Goal: Information Seeking & Learning: Learn about a topic

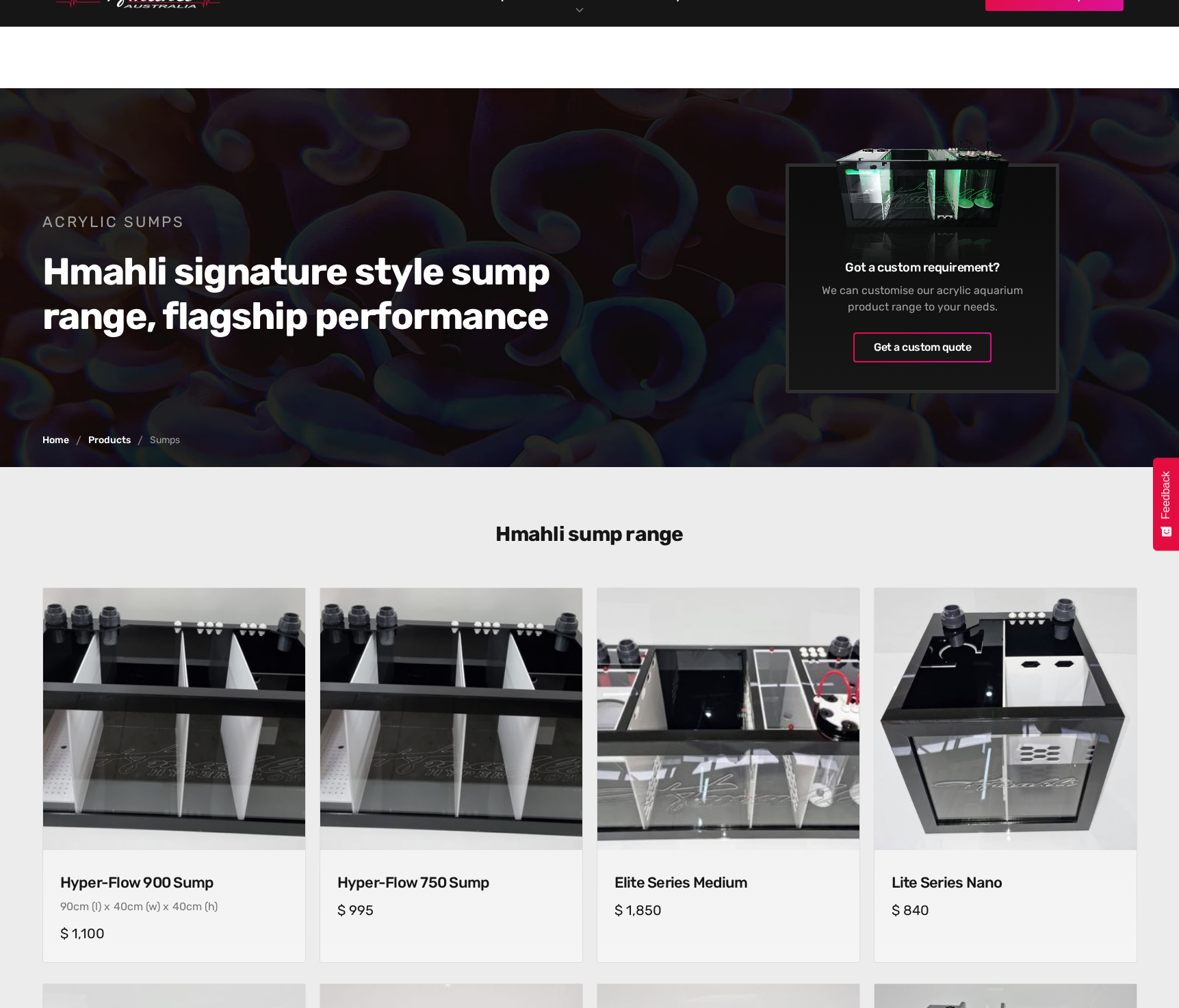
scroll to position [684, 0]
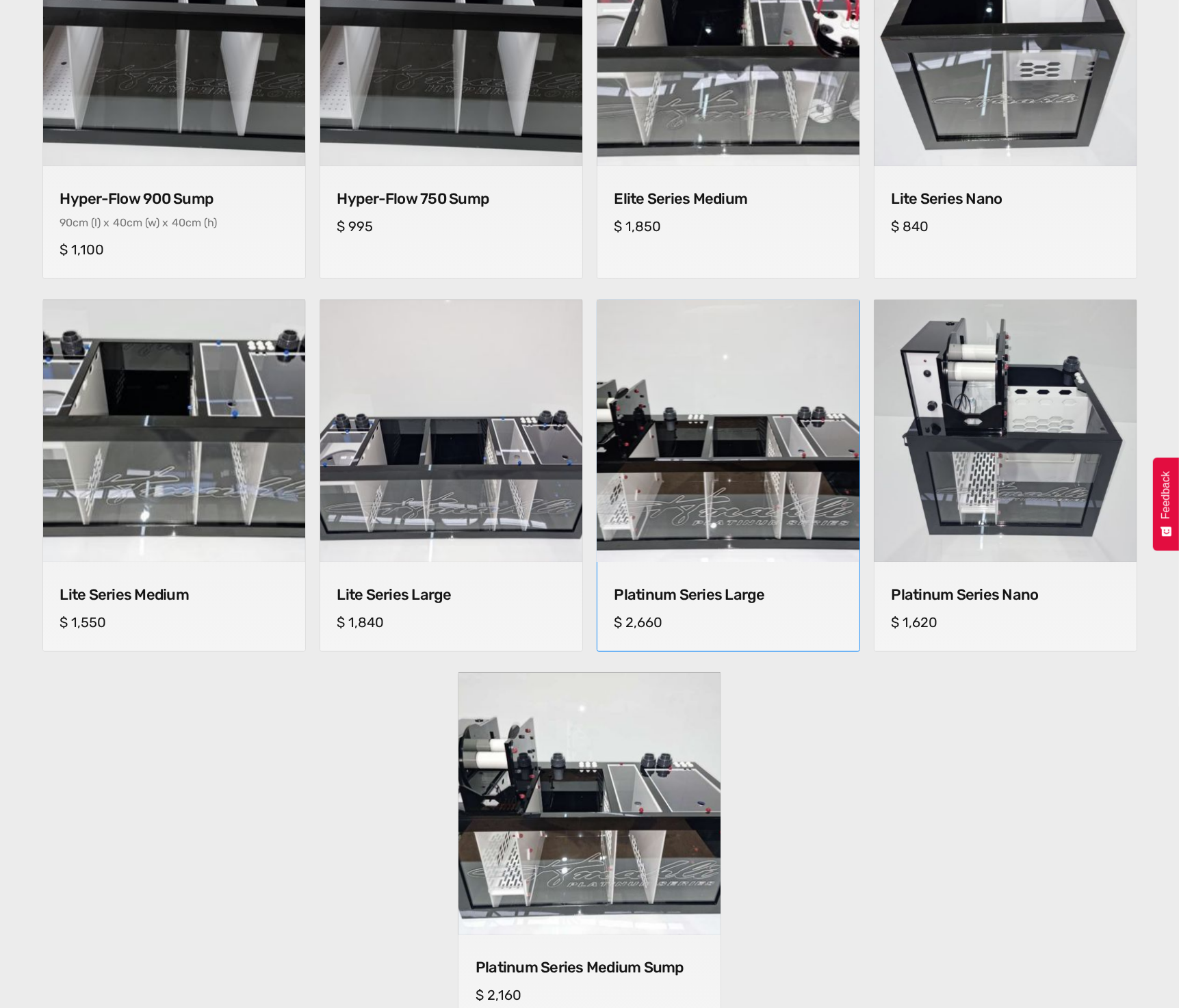
click at [722, 508] on img at bounding box center [728, 432] width 275 height 275
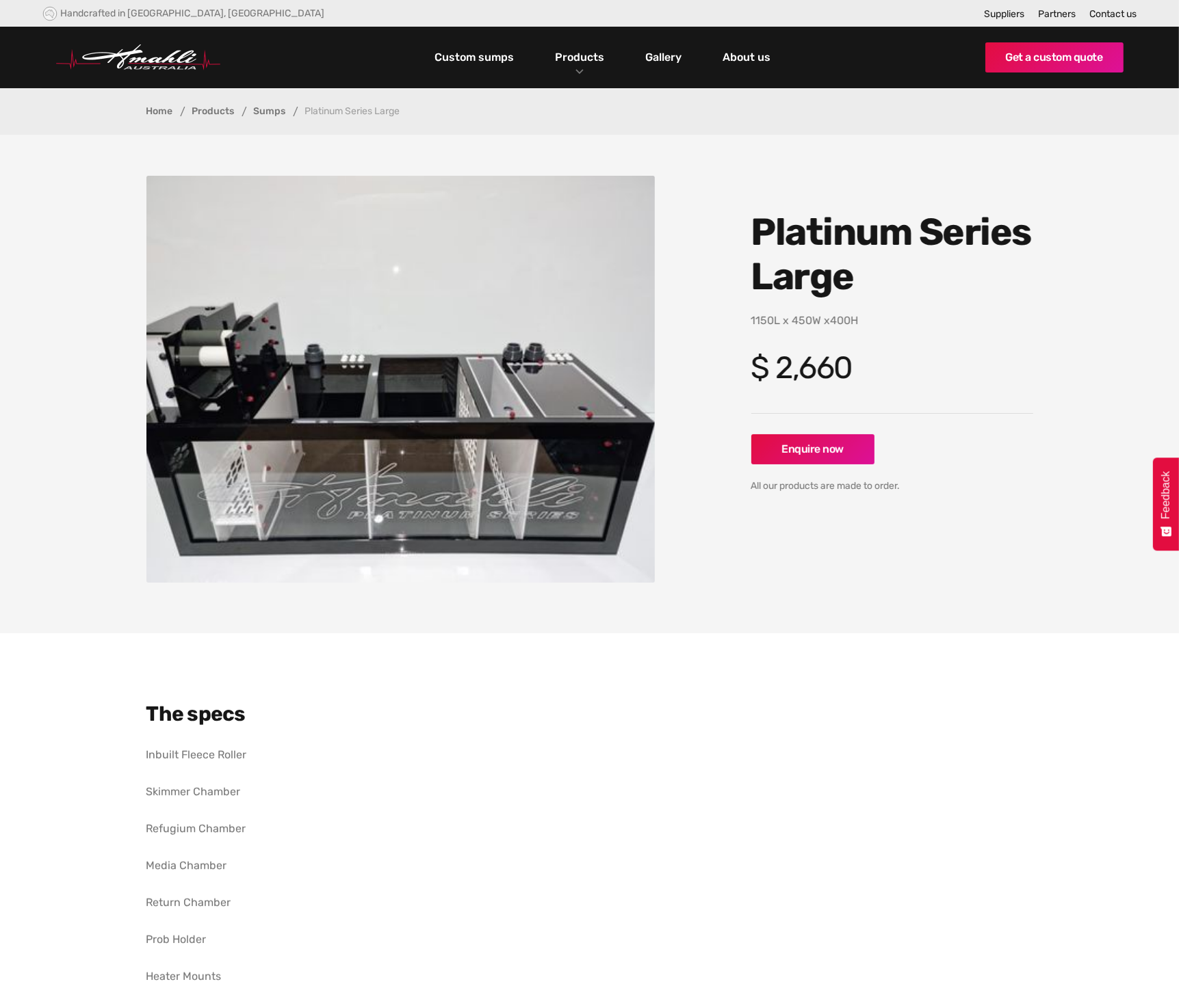
click at [271, 107] on link "Sumps" at bounding box center [270, 112] width 32 height 9
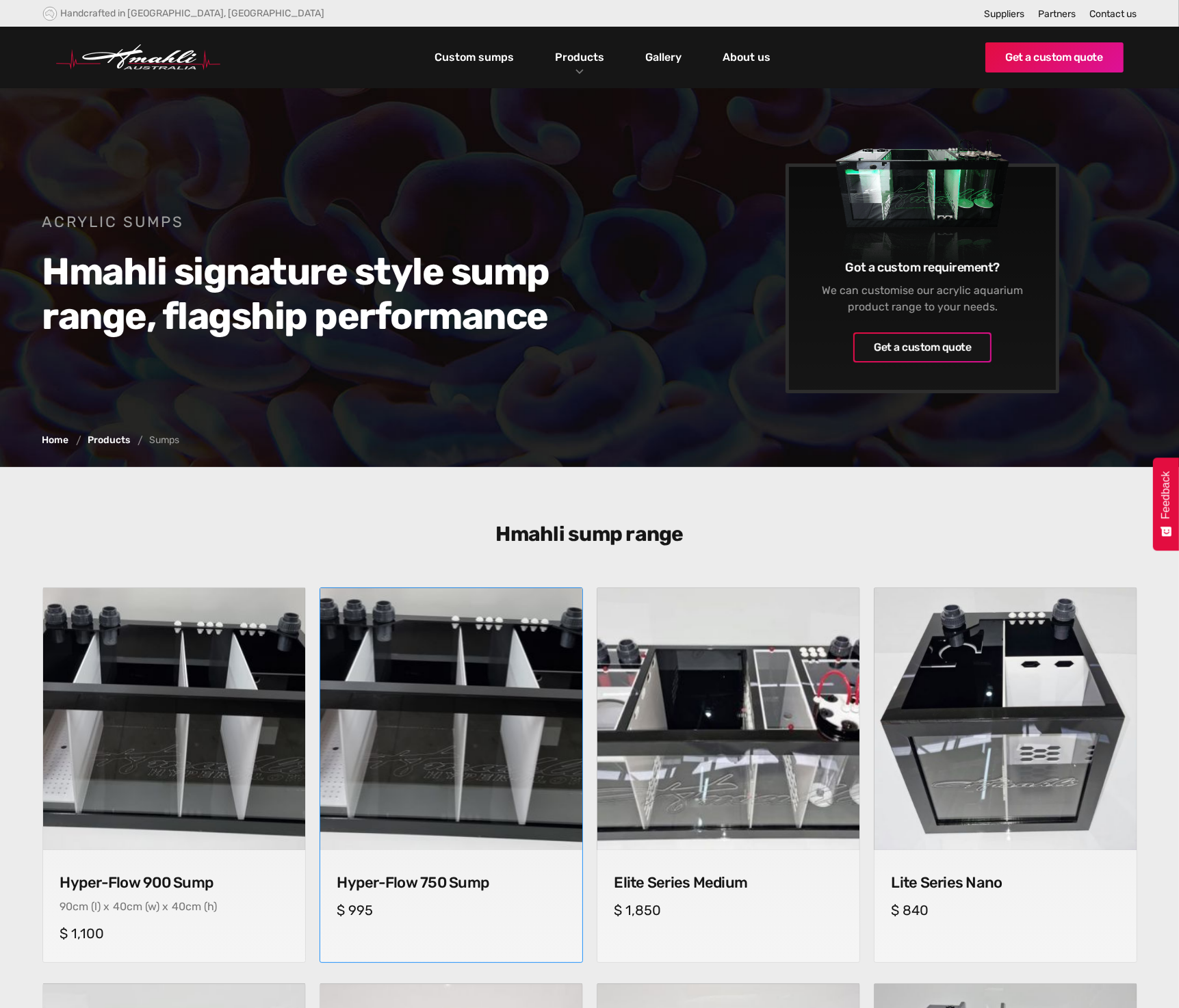
click at [443, 642] on img at bounding box center [451, 719] width 275 height 275
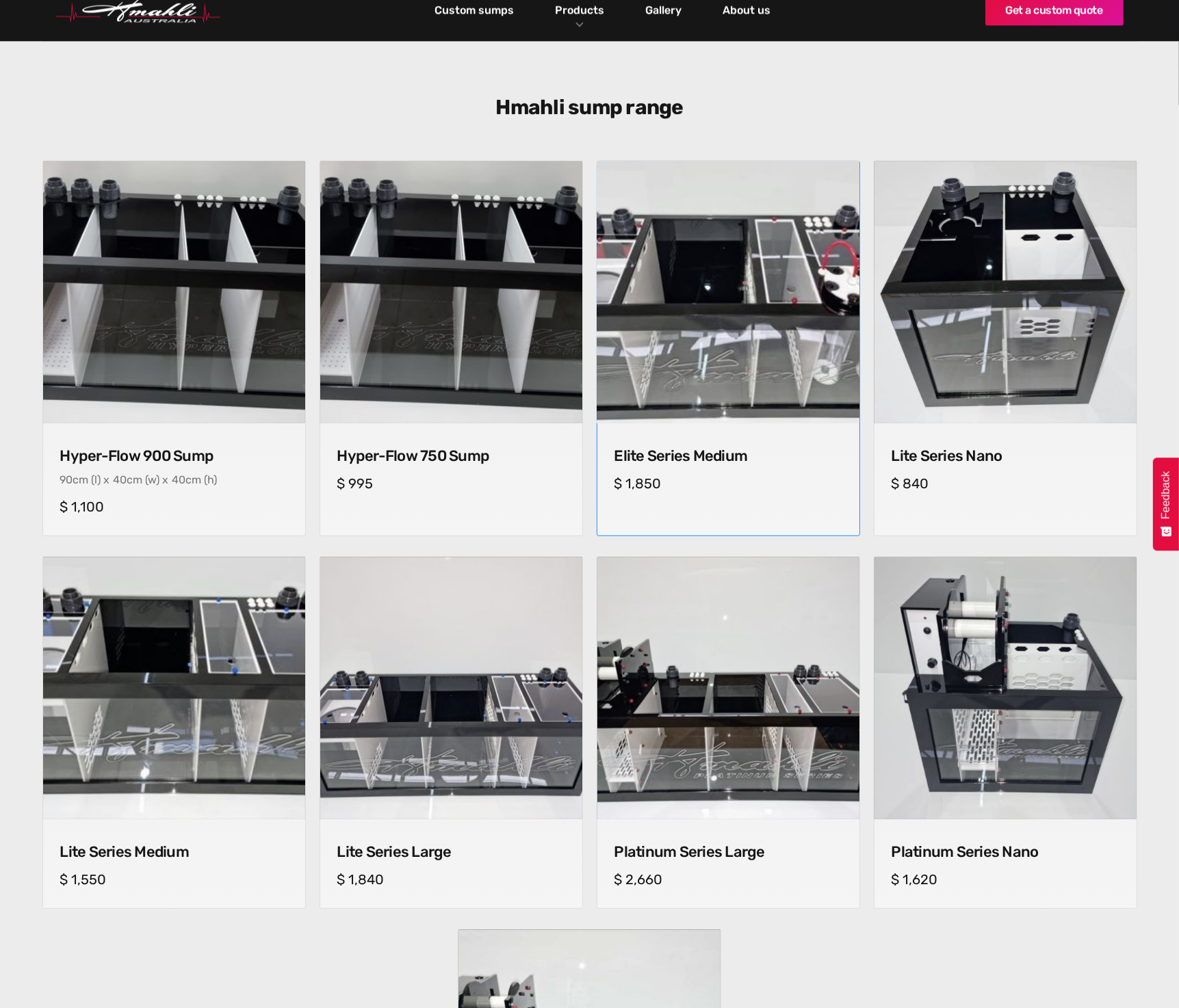
scroll to position [479, 0]
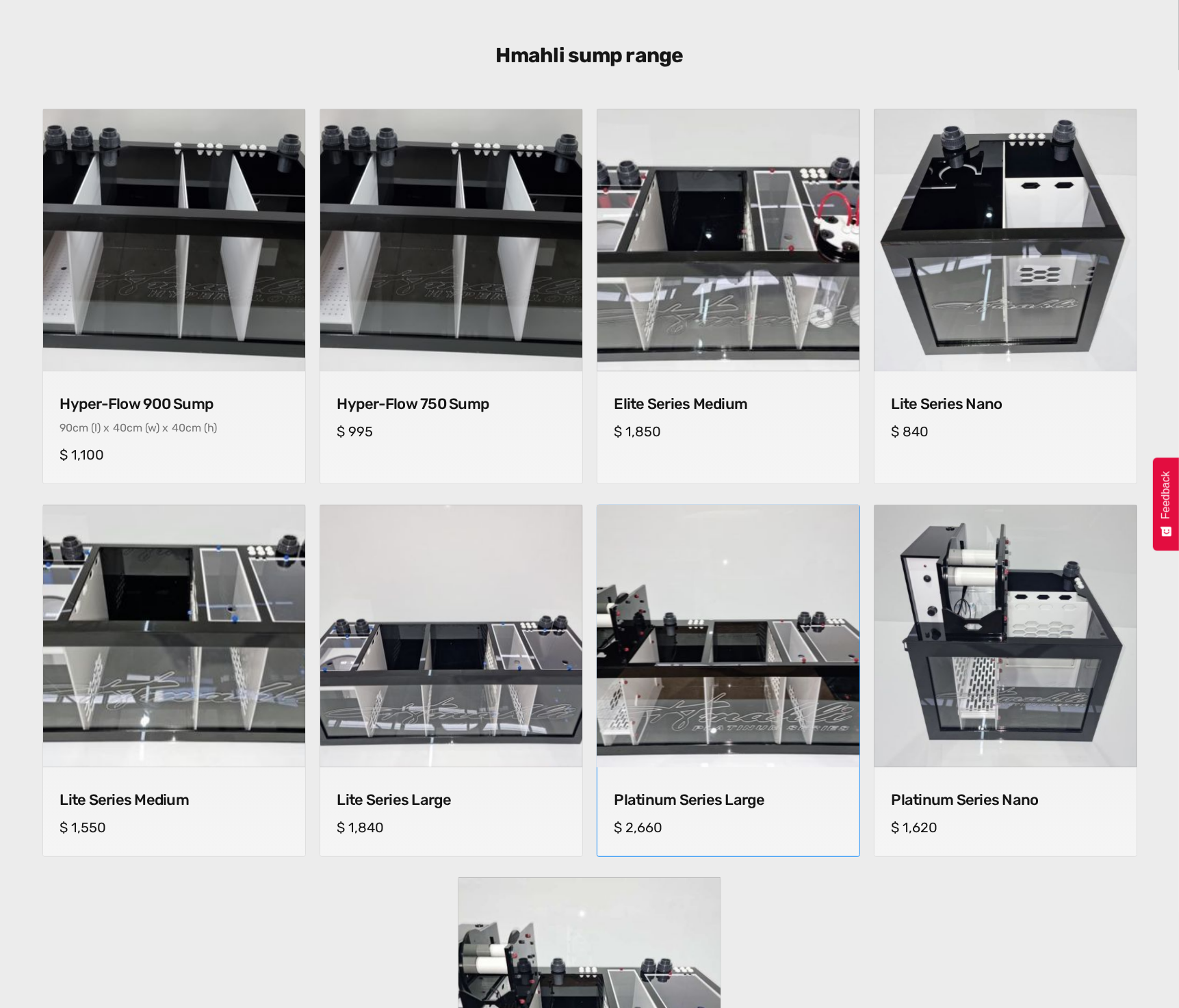
click at [750, 533] on img at bounding box center [728, 637] width 275 height 275
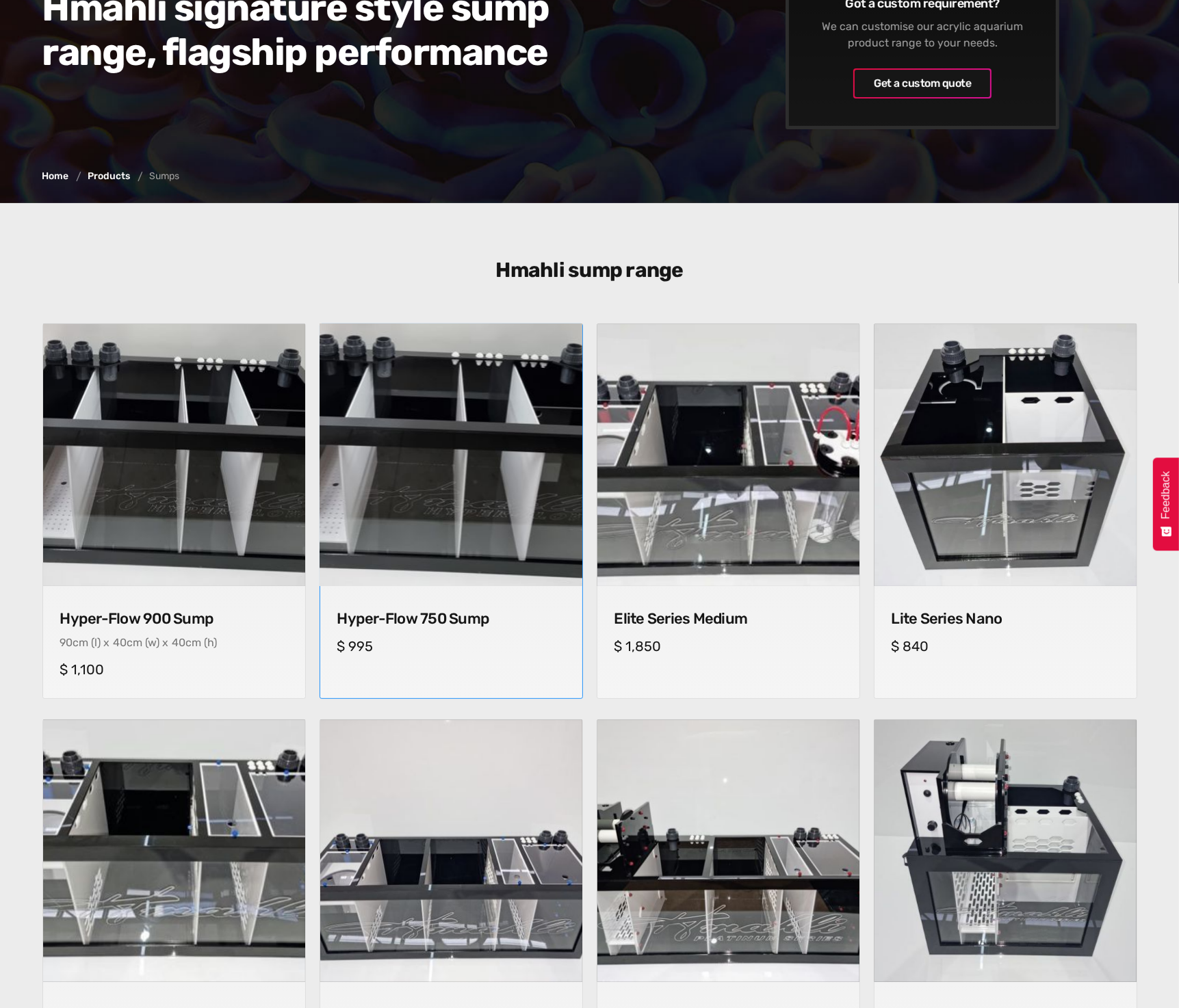
scroll to position [205, 0]
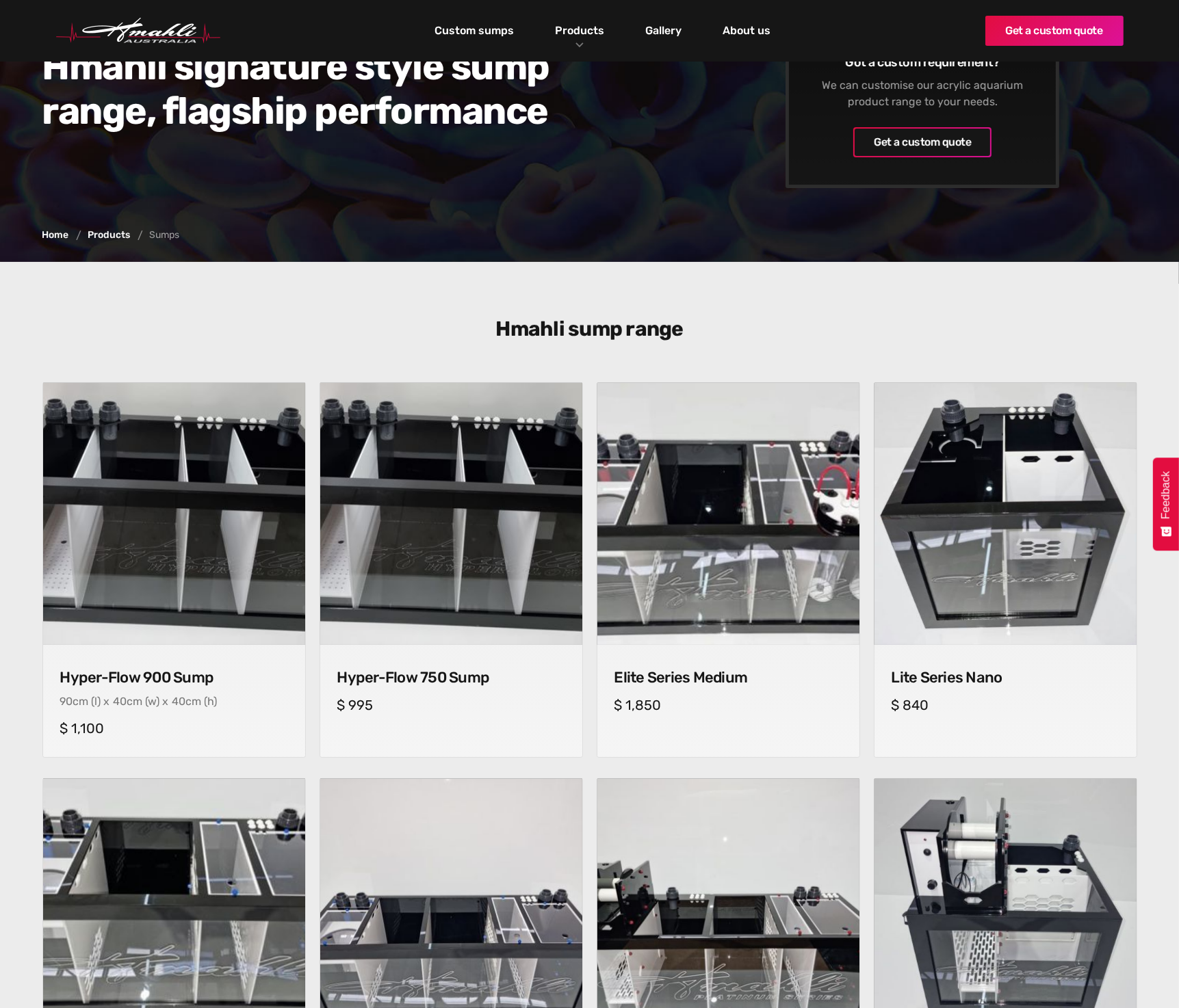
click at [114, 232] on link "Products" at bounding box center [110, 235] width 42 height 9
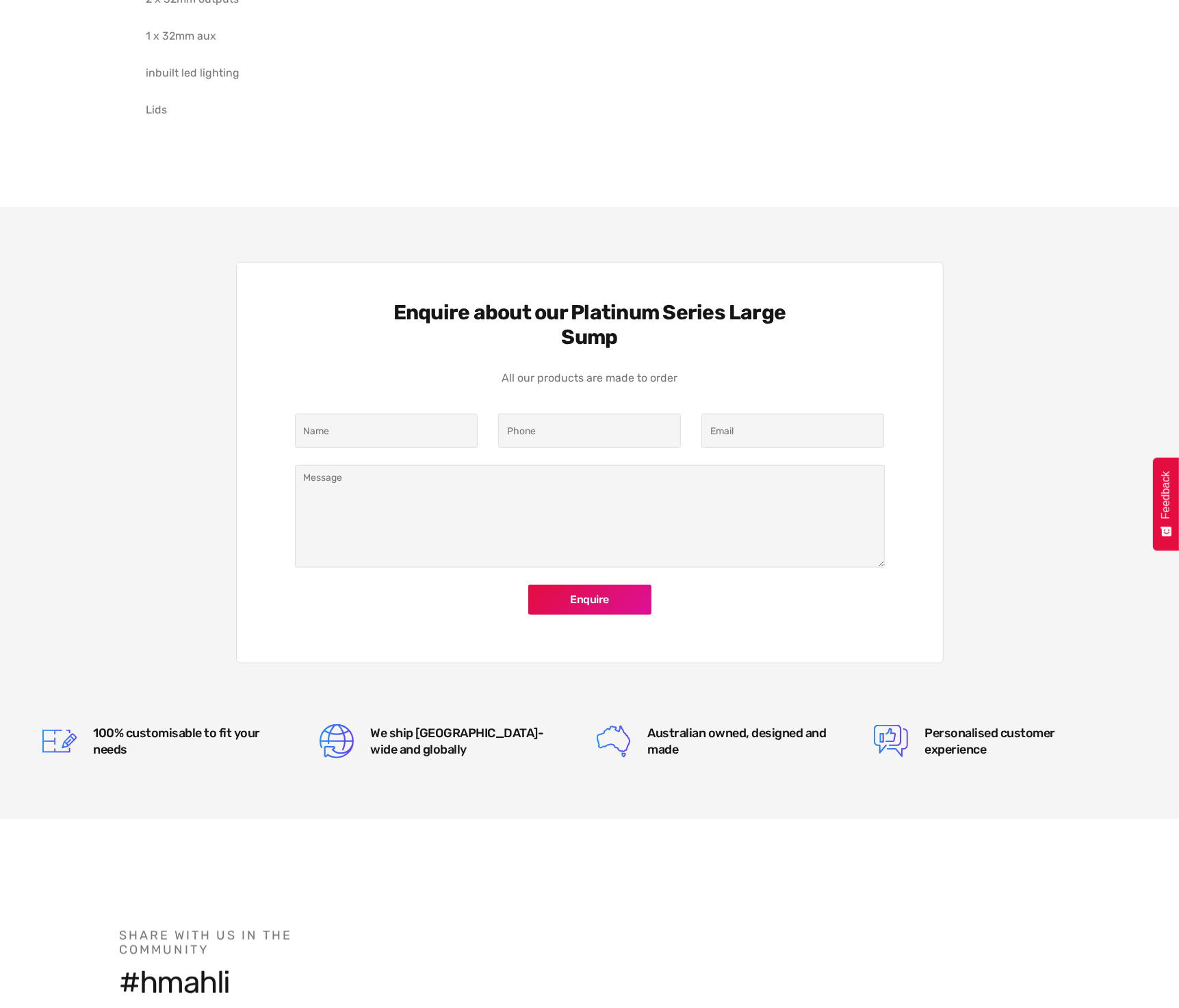
scroll to position [1094, 0]
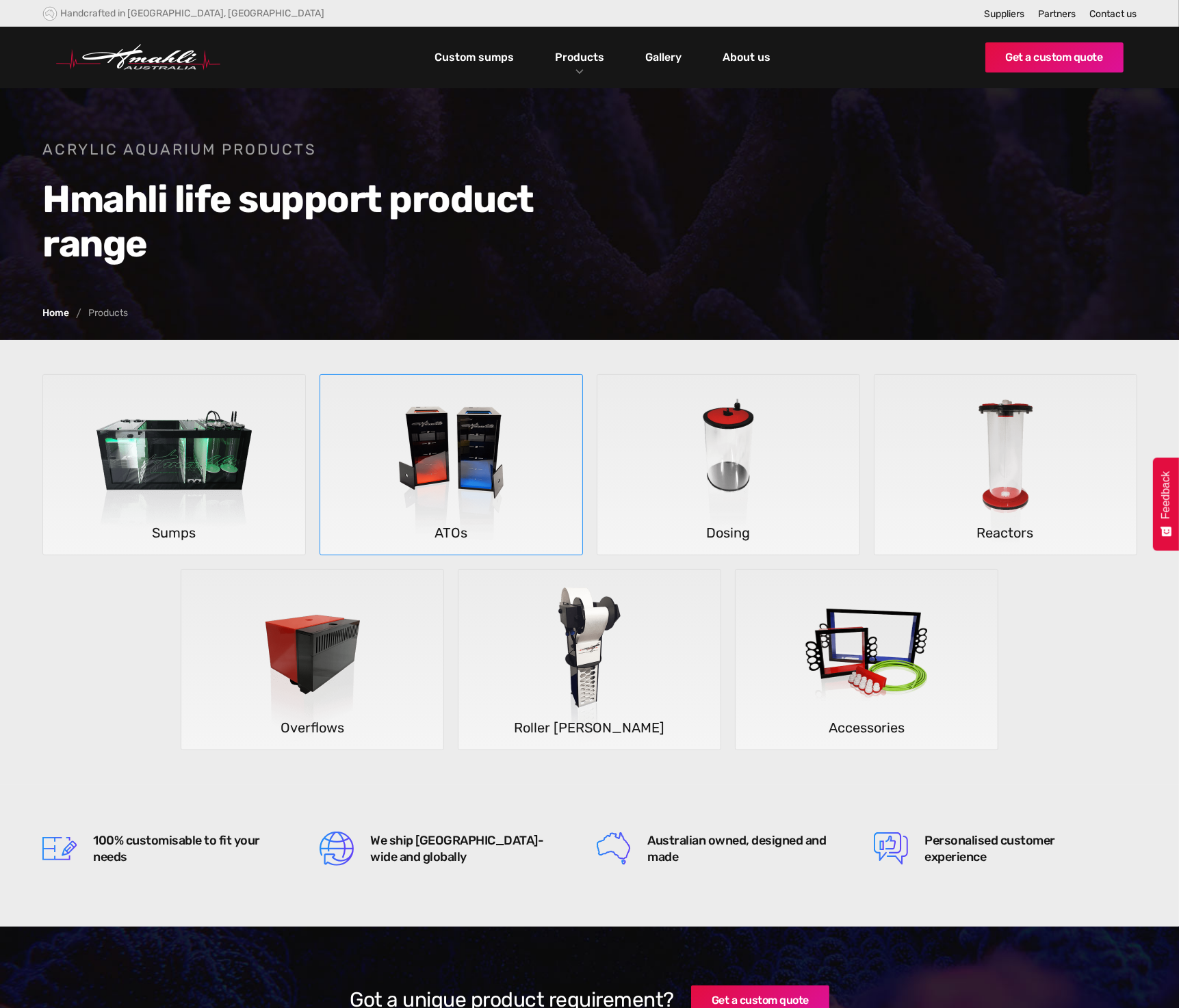
click at [503, 468] on img at bounding box center [451, 465] width 202 height 181
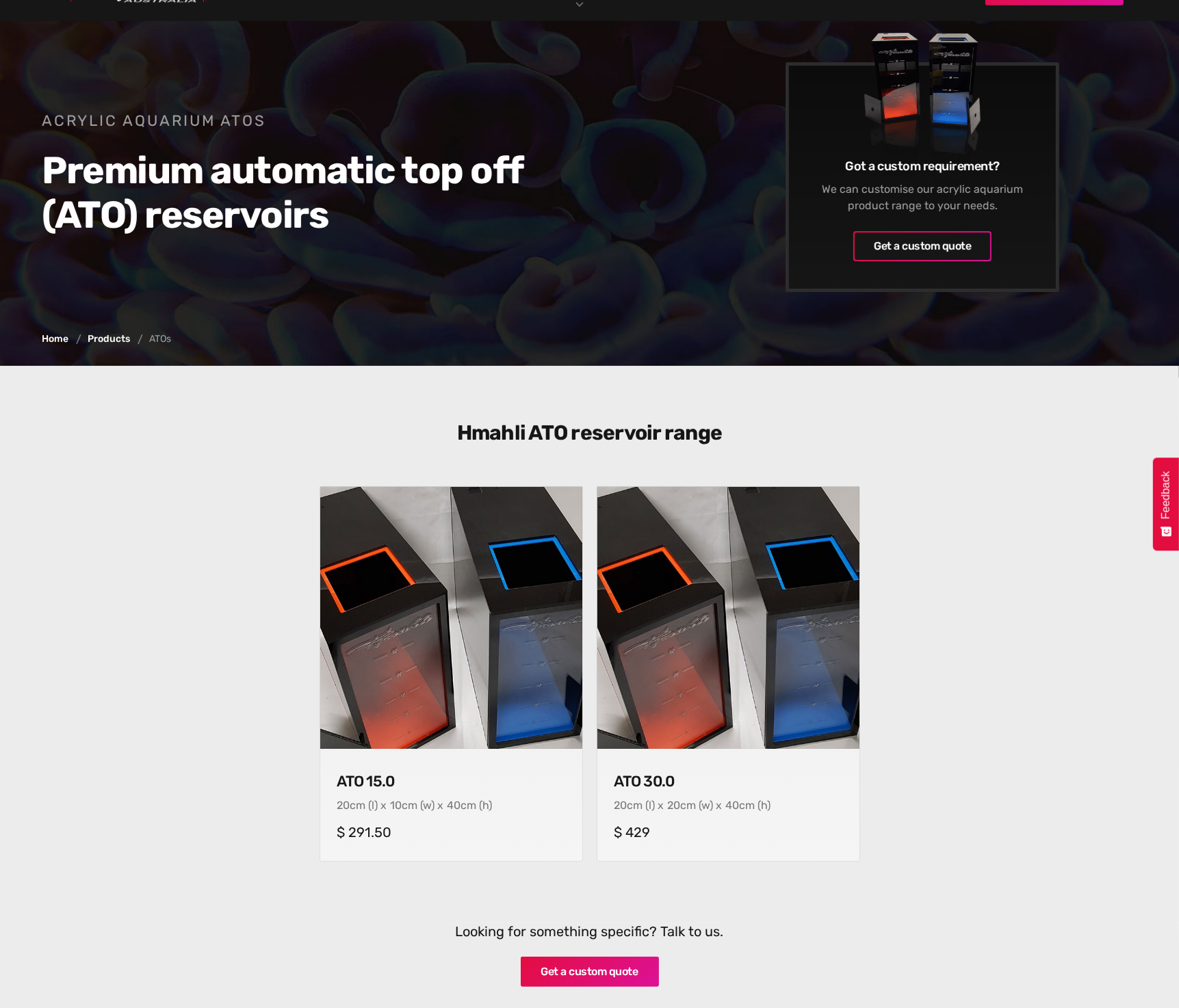
scroll to position [137, 0]
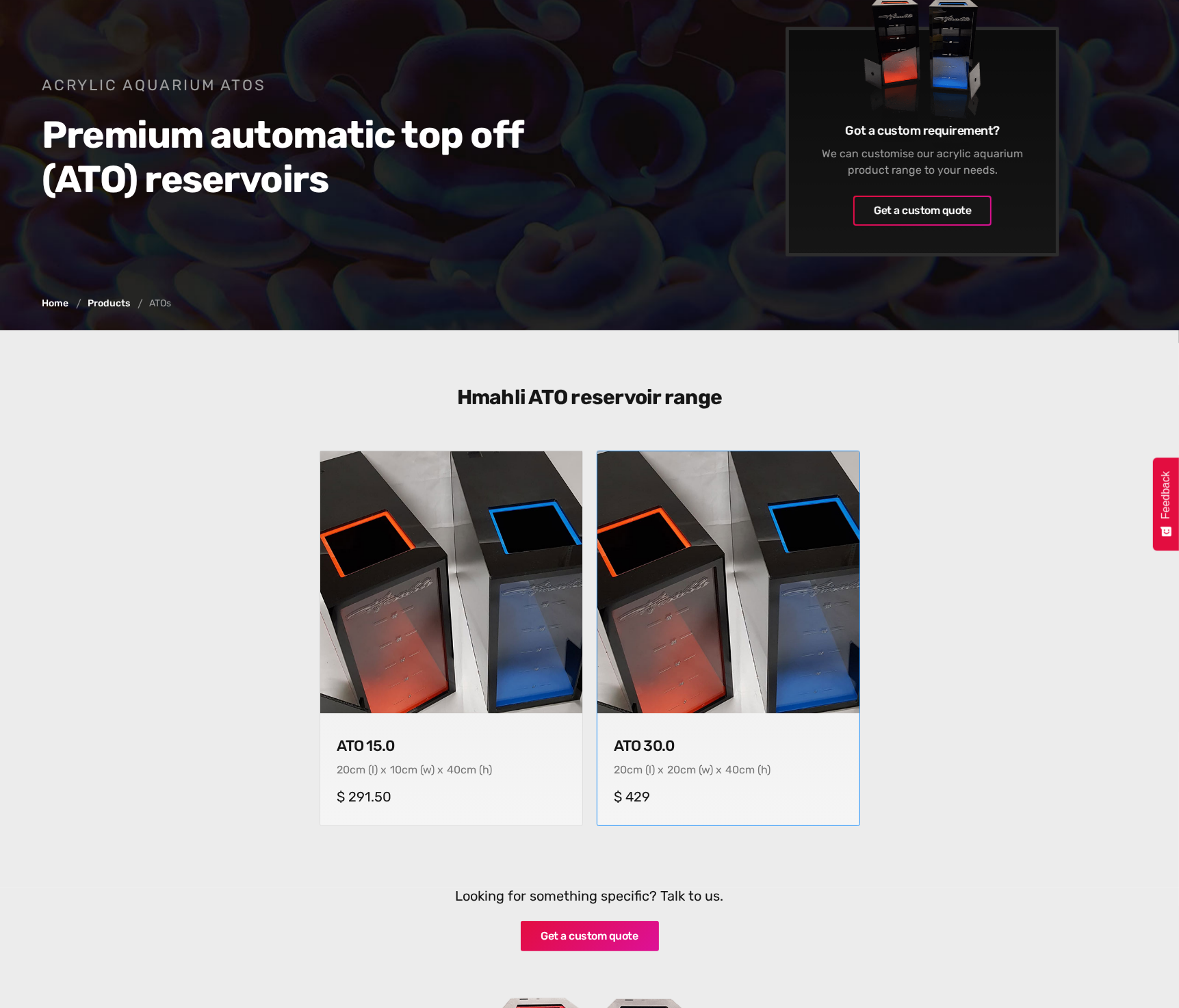
click at [712, 543] on img at bounding box center [728, 582] width 275 height 275
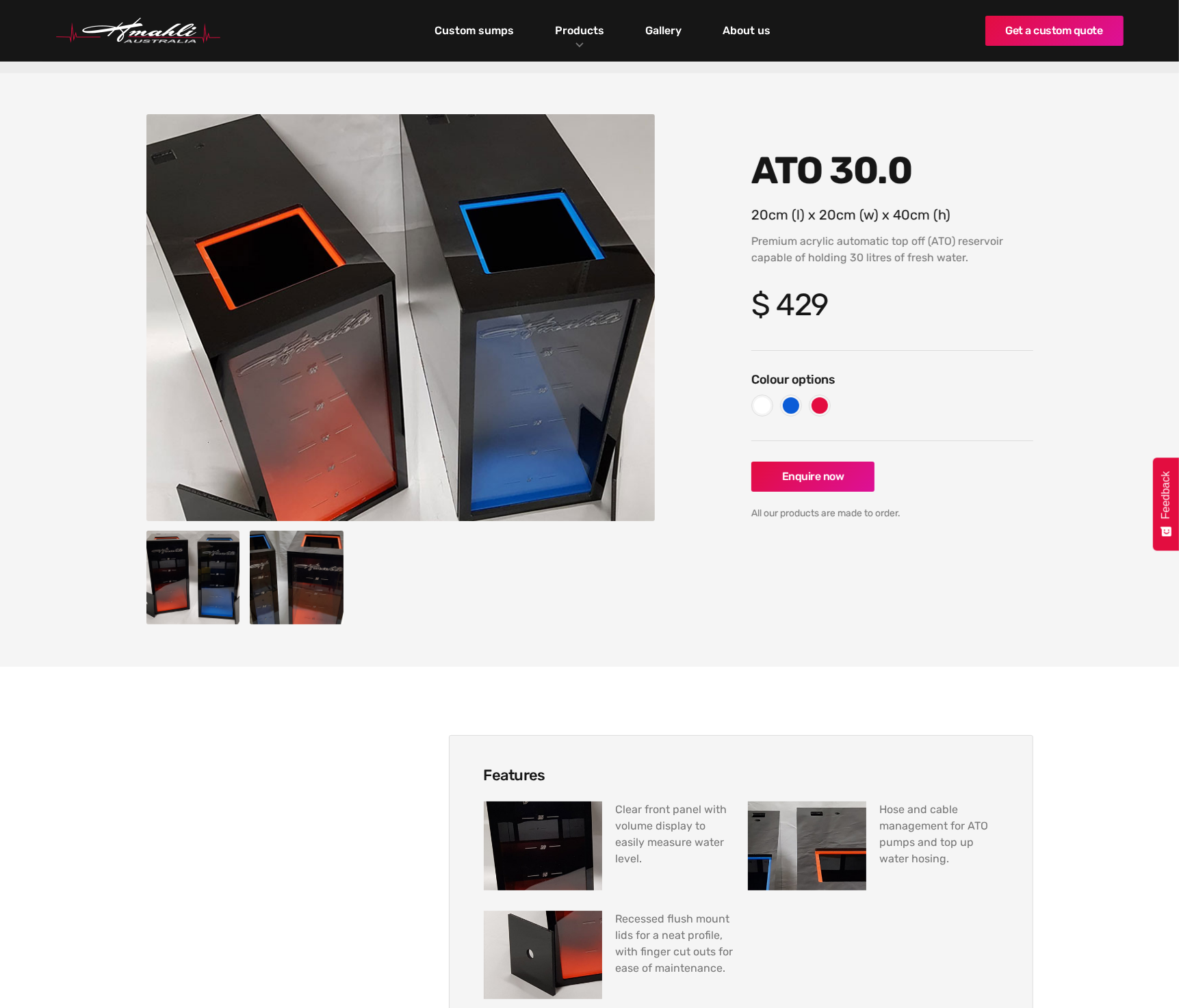
scroll to position [273, 0]
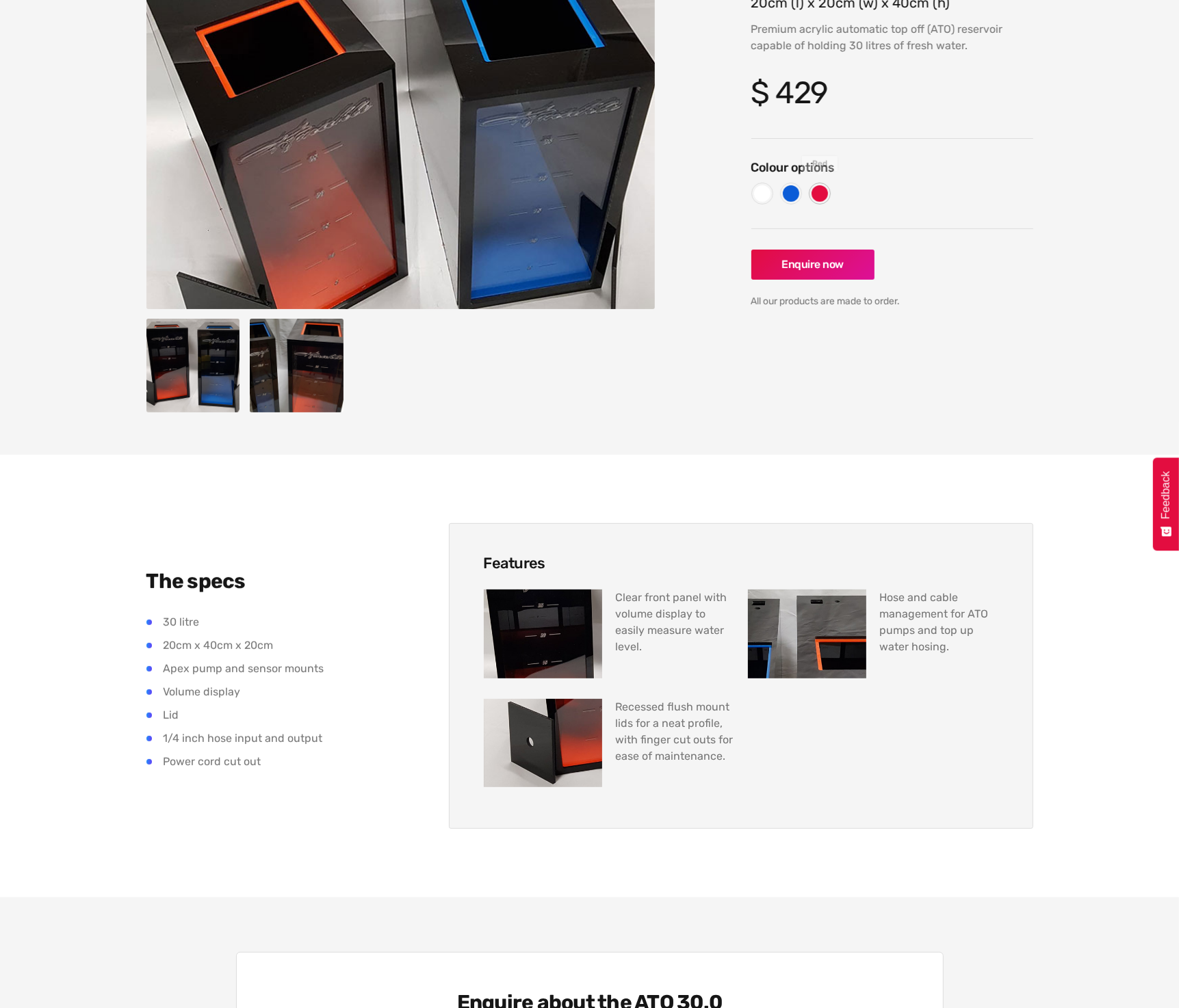
click at [824, 191] on div at bounding box center [820, 194] width 17 height 17
